Goal: Information Seeking & Learning: Learn about a topic

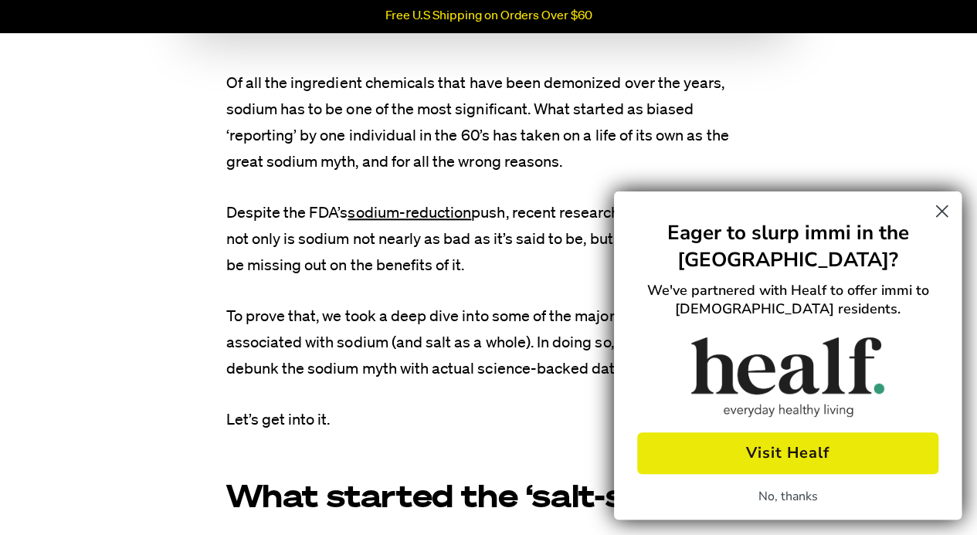
click at [929, 212] on circle "Close dialog" at bounding box center [941, 210] width 25 height 25
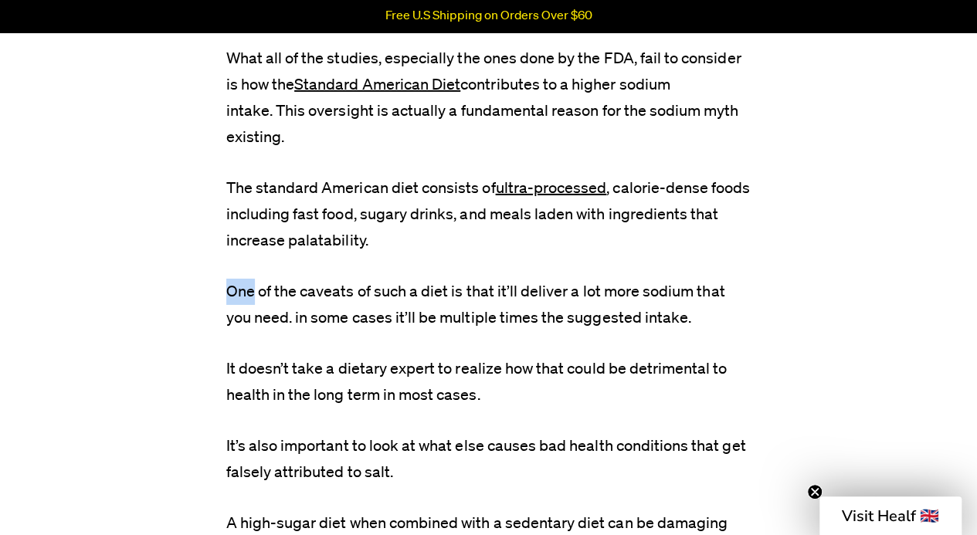
scroll to position [2422, 0]
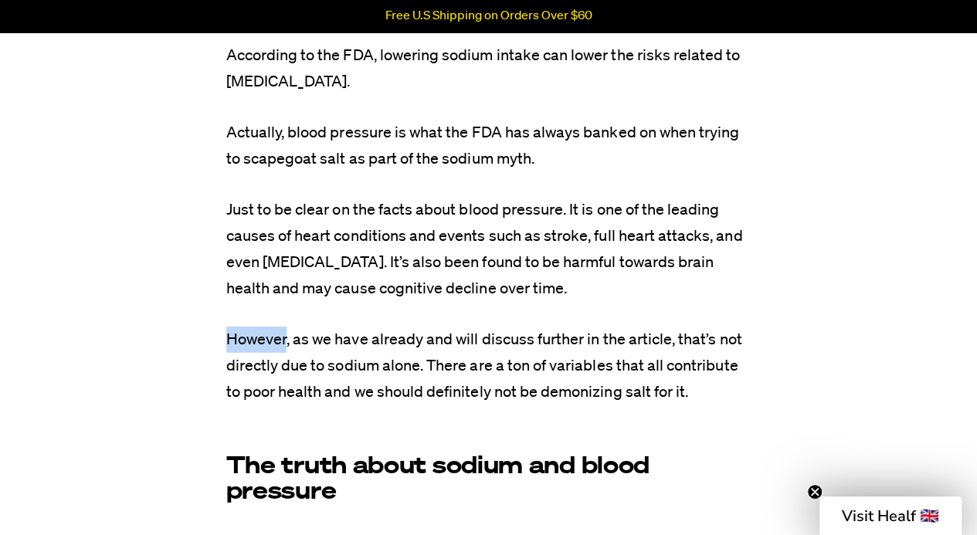
scroll to position [5238, 0]
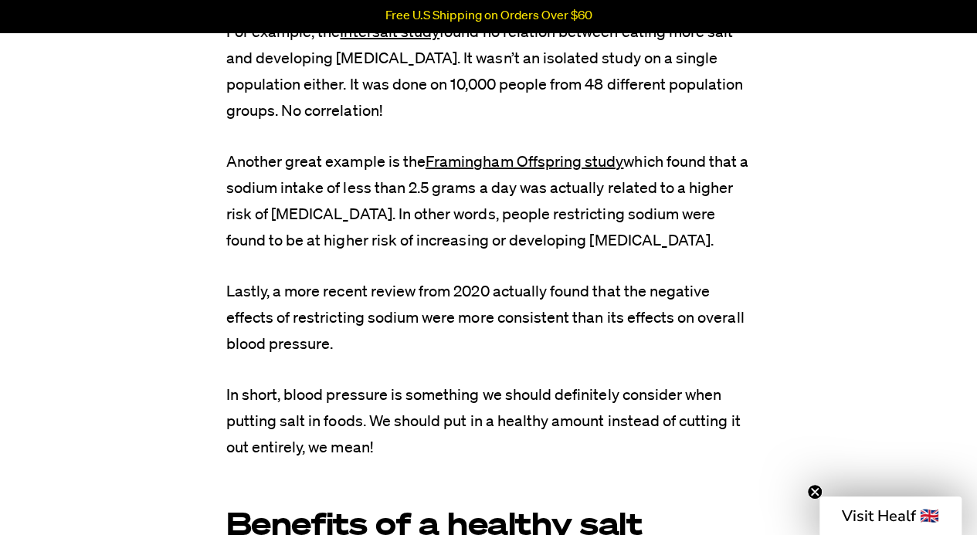
scroll to position [5827, 0]
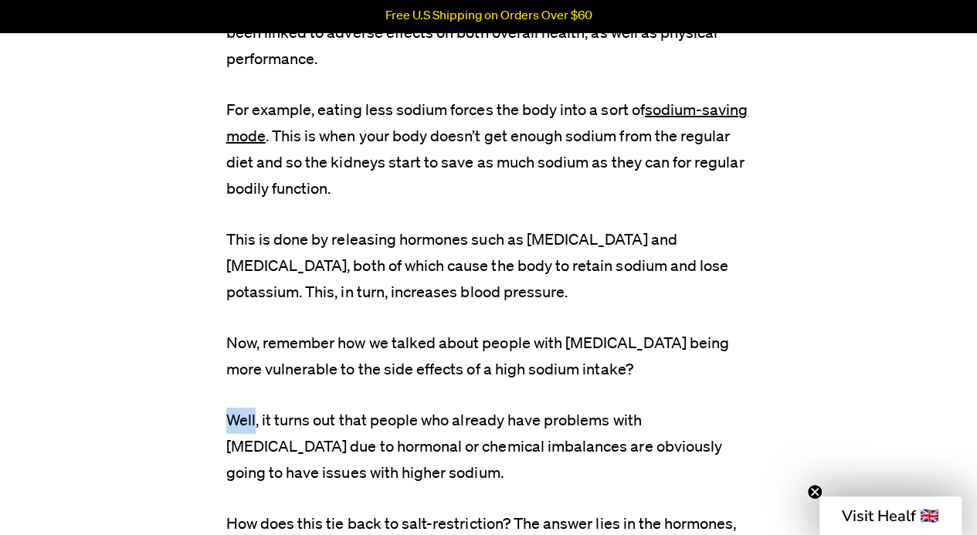
scroll to position [8463, 0]
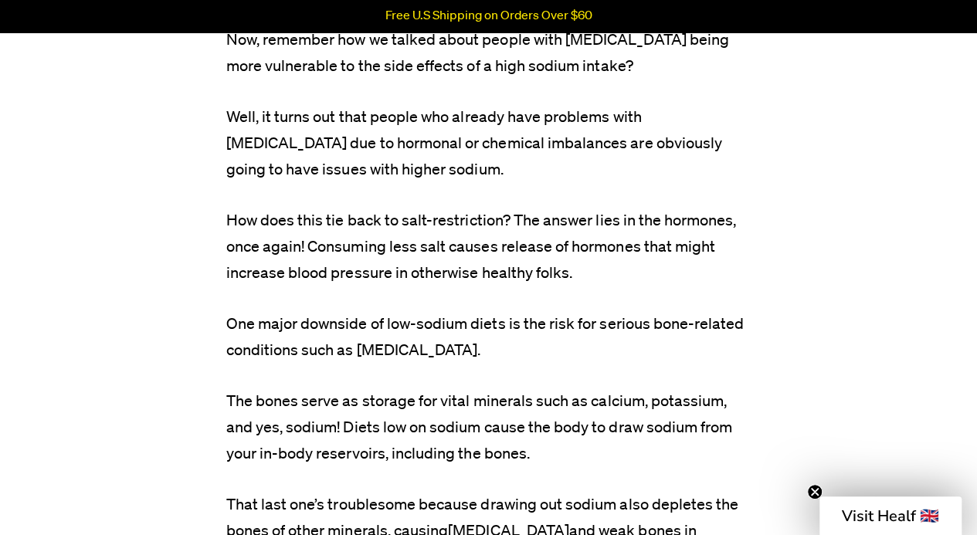
scroll to position [8788, 0]
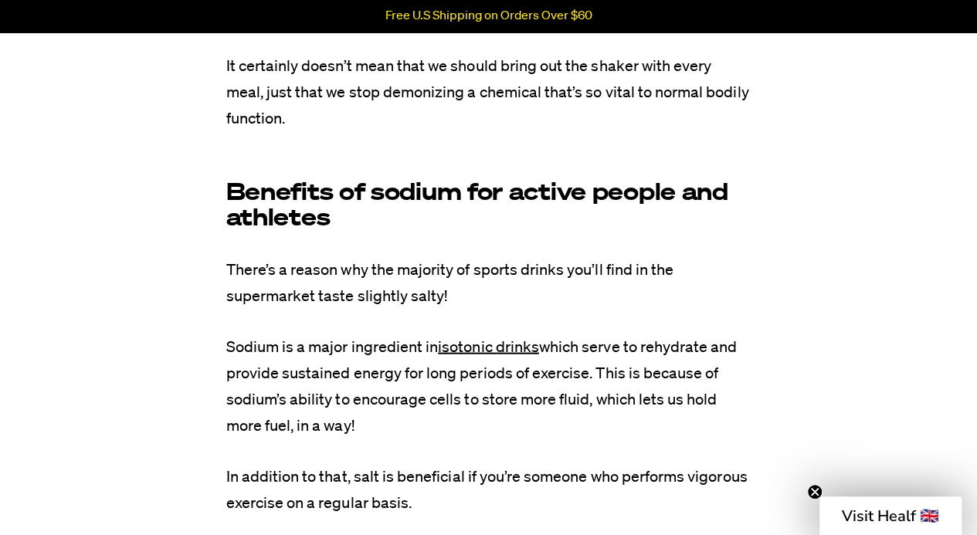
scroll to position [7447, 0]
